Goal: Task Accomplishment & Management: Manage account settings

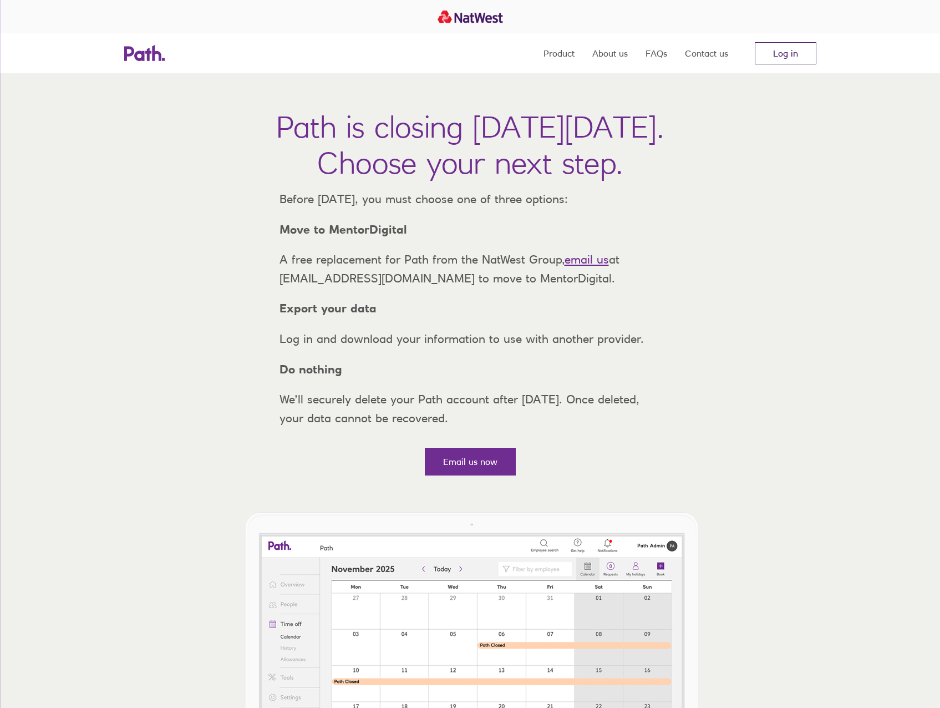
click at [787, 56] on link "Log in" at bounding box center [786, 53] width 62 height 22
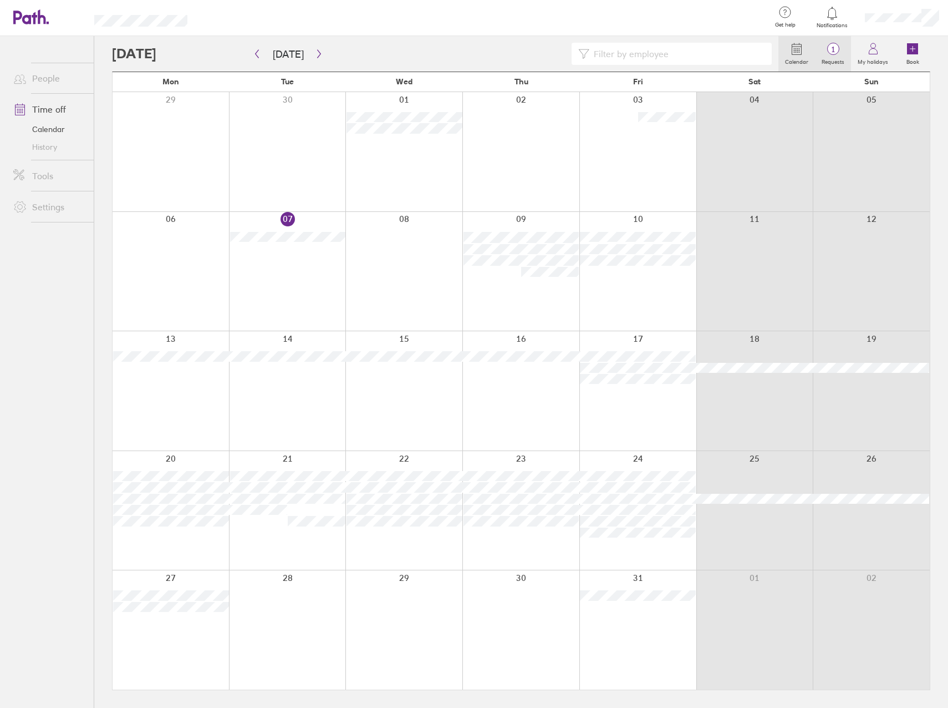
drag, startPoint x: 828, startPoint y: 45, endPoint x: 831, endPoint y: 62, distance: 17.0
click at [828, 45] on span "1" at bounding box center [833, 49] width 36 height 9
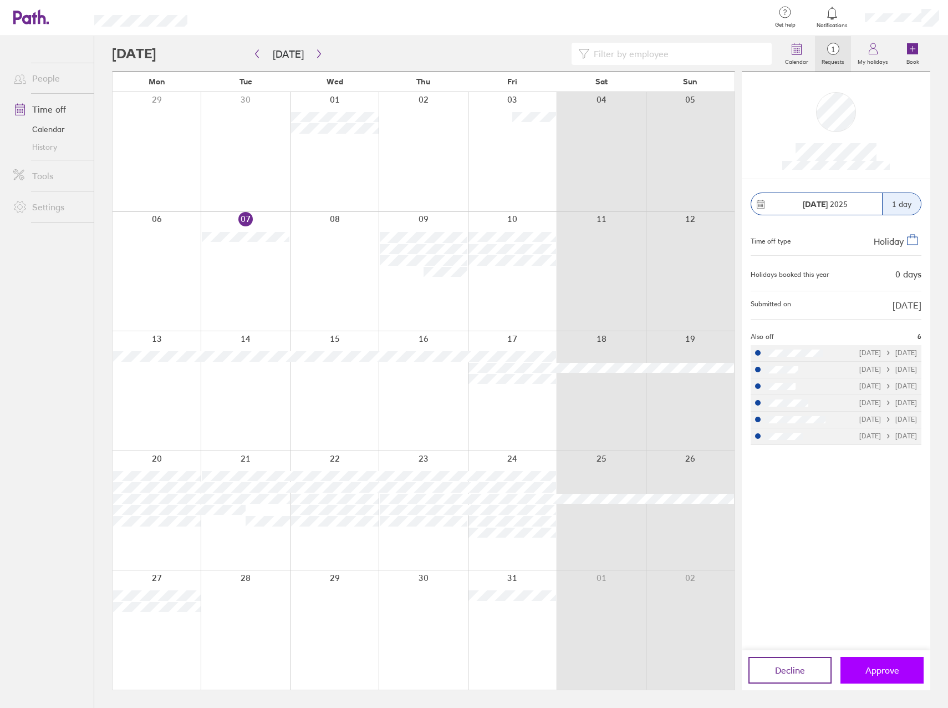
click at [868, 659] on button "Approve" at bounding box center [882, 670] width 83 height 27
